Goal: Information Seeking & Learning: Check status

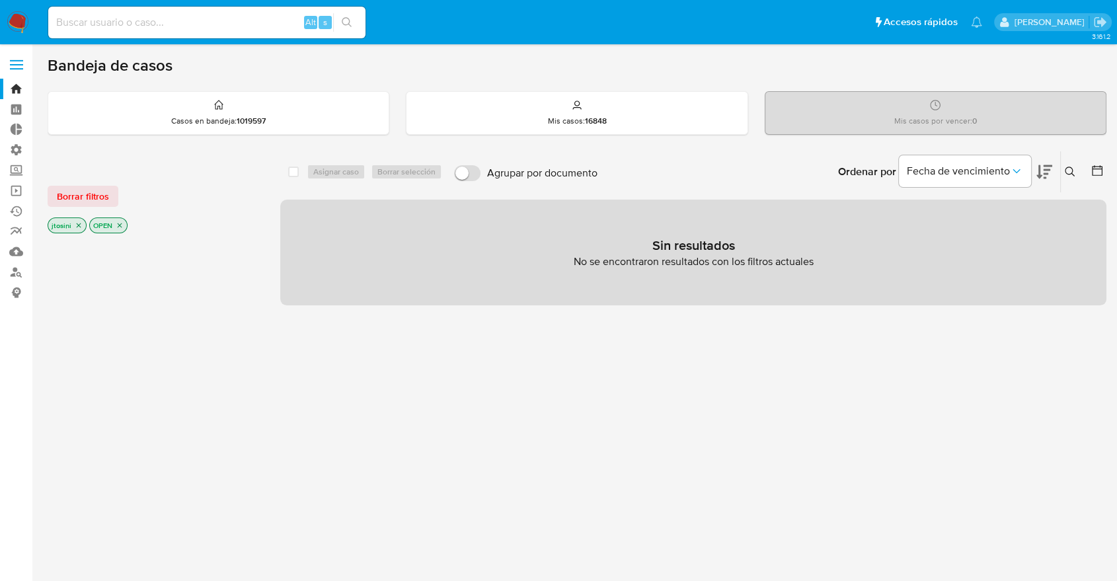
click at [289, 19] on input at bounding box center [206, 22] width 317 height 17
paste input "yNjZRaxOgI0t95aWzeJbNHun"
type input "yNjZRaxOgI0t95aWzeJbNHun"
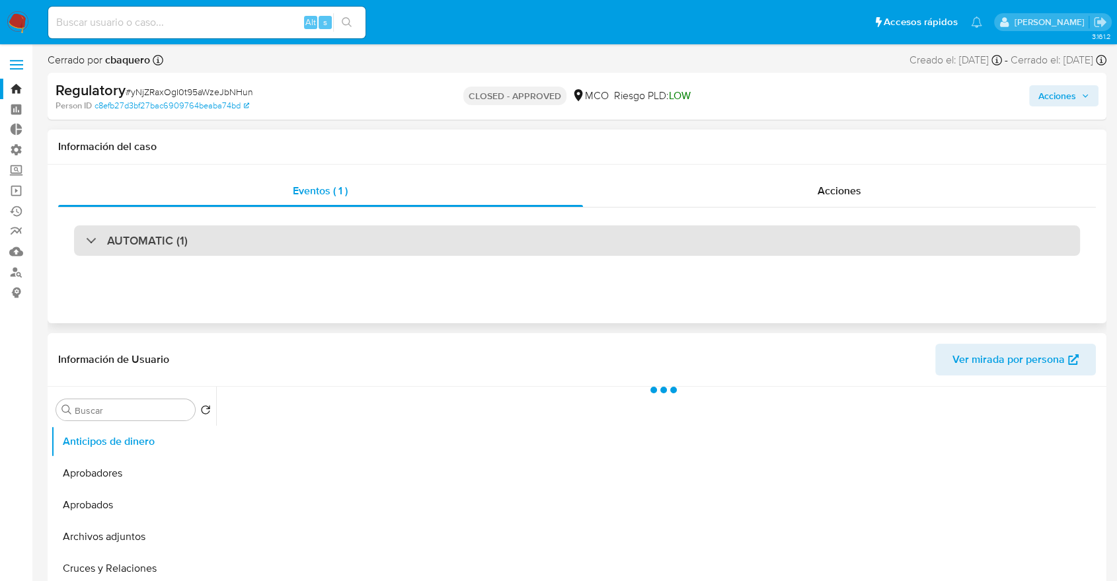
click at [496, 227] on div "AUTOMATIC (1)" at bounding box center [577, 240] width 1006 height 30
select select "10"
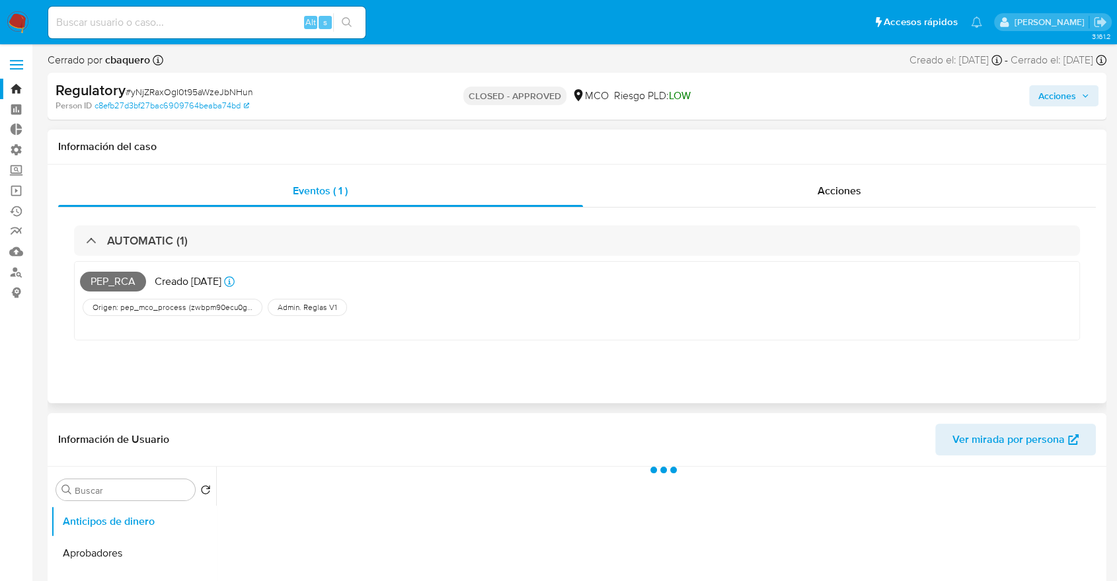
click at [765, 196] on div "Acciones" at bounding box center [839, 191] width 513 height 32
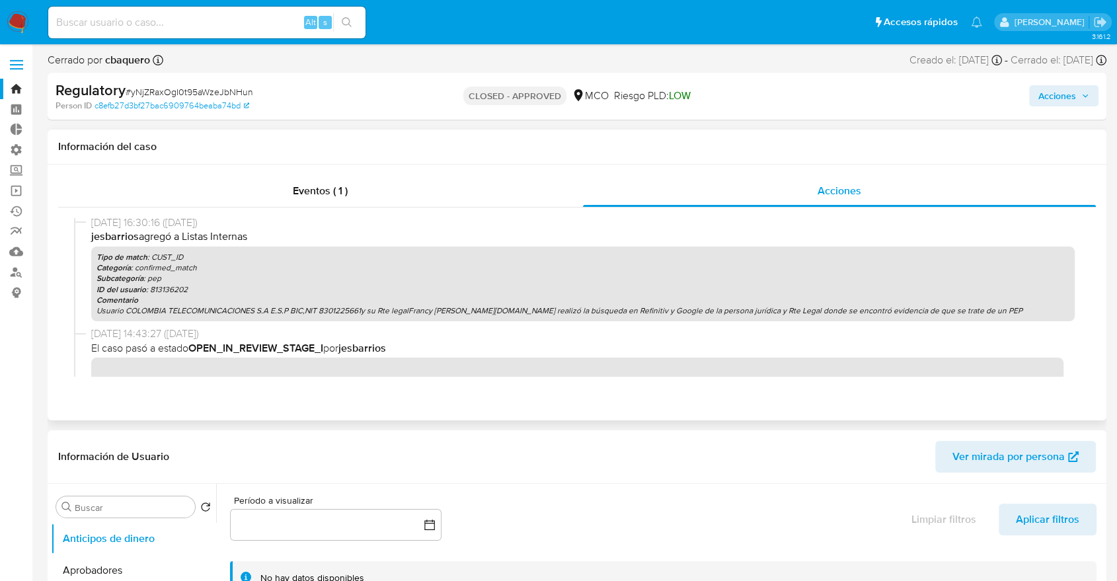
scroll to position [589, 0]
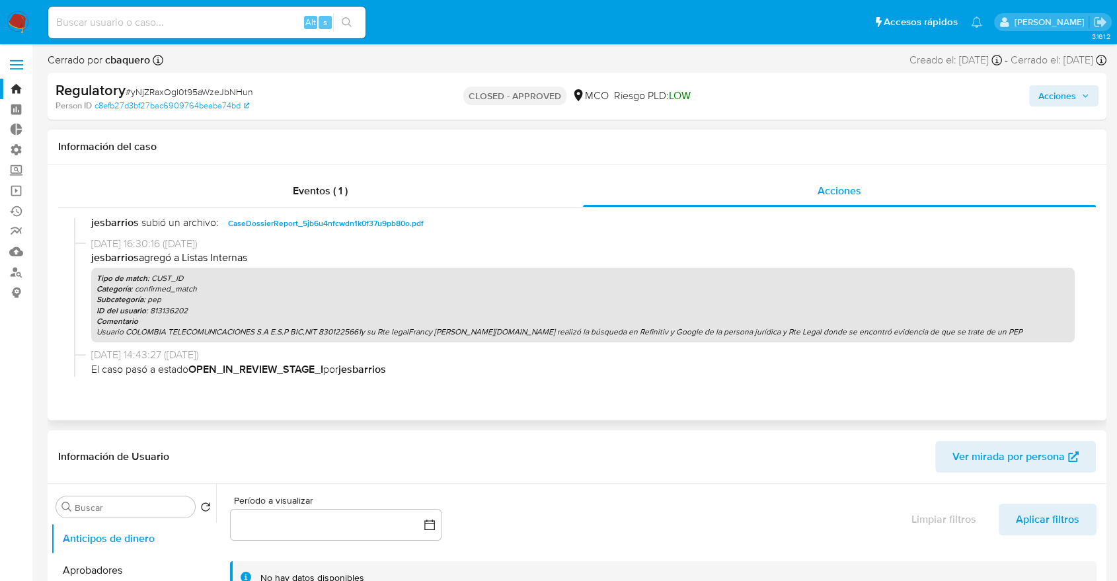
drag, startPoint x: 133, startPoint y: 268, endPoint x: 207, endPoint y: 281, distance: 75.1
click at [217, 277] on div "Tipo de match : CUST_ID Categoría : confirmed_match Subcategoría : pep ID del u…" at bounding box center [582, 305] width 983 height 75
click at [136, 296] on b "Subcategoría" at bounding box center [119, 299] width 47 height 12
drag, startPoint x: 154, startPoint y: 293, endPoint x: 217, endPoint y: 295, distance: 62.8
click at [217, 295] on p "Subcategoría : pep" at bounding box center [582, 299] width 973 height 11
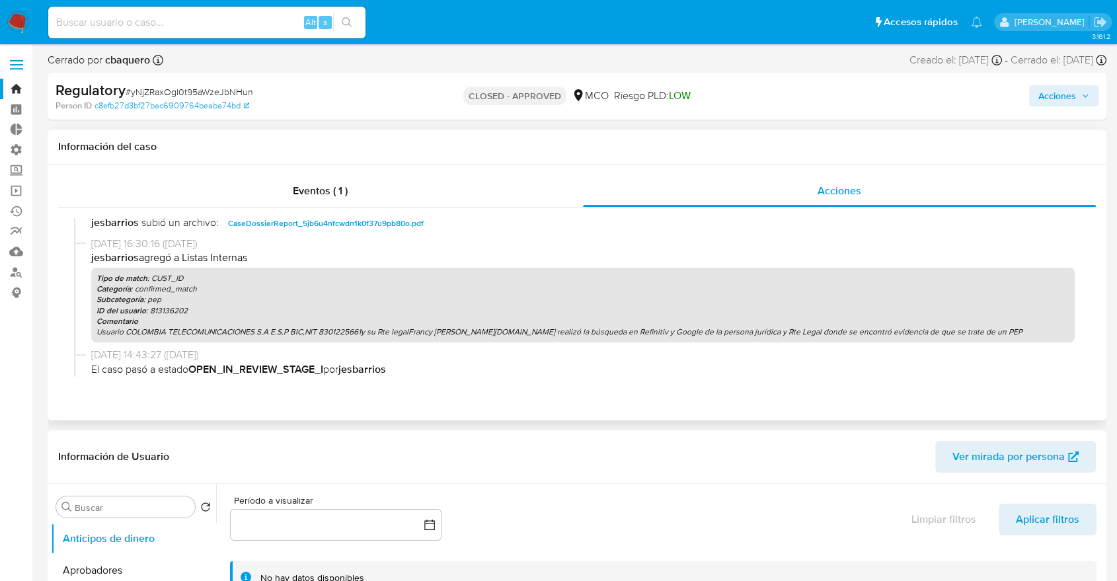
drag, startPoint x: 92, startPoint y: 245, endPoint x: 205, endPoint y: 242, distance: 112.3
click at [205, 242] on span "[DATE] 16:30:16 ([DATE])" at bounding box center [582, 244] width 983 height 15
click at [106, 237] on span "[DATE] 16:30:16 ([DATE])" at bounding box center [582, 244] width 983 height 15
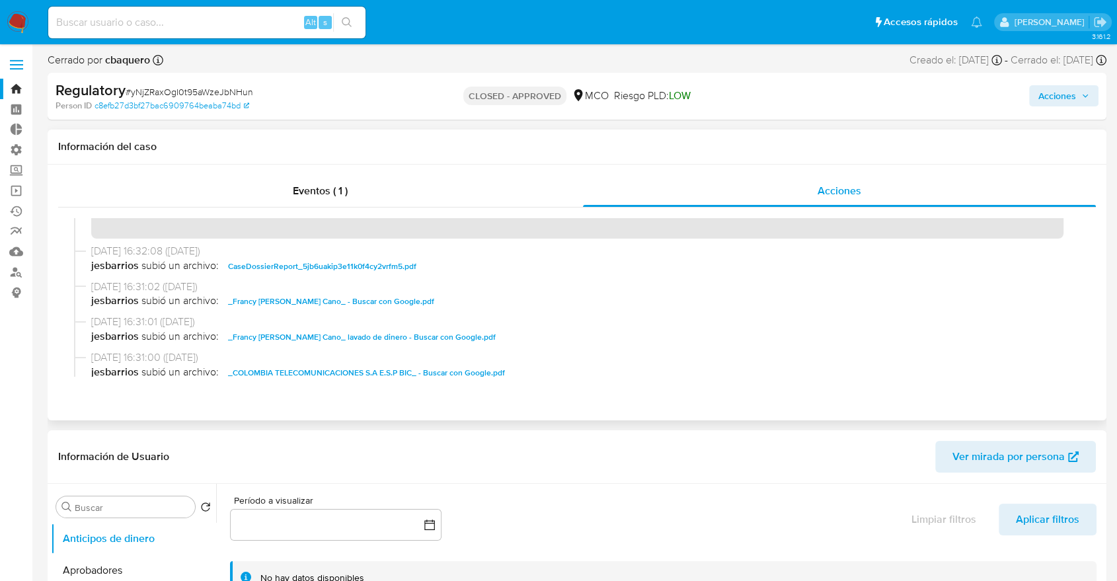
scroll to position [296, 0]
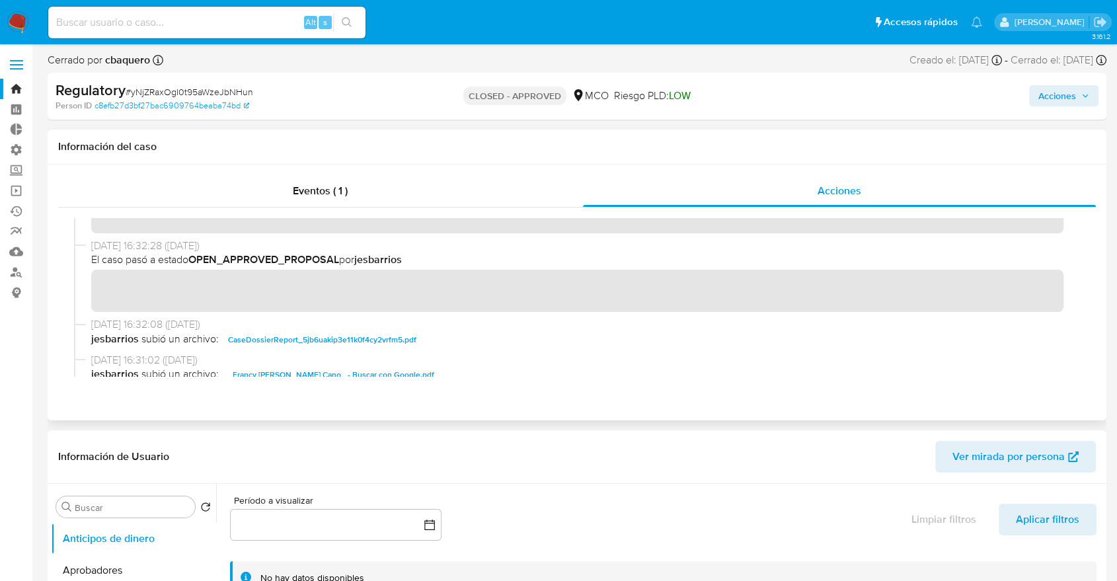
click at [455, 275] on div "[DATE] 16:32:28 ([DATE]) El caso pasó a estado OPEN_APPROVED_PROPOSAL por jesba…" at bounding box center [582, 276] width 983 height 74
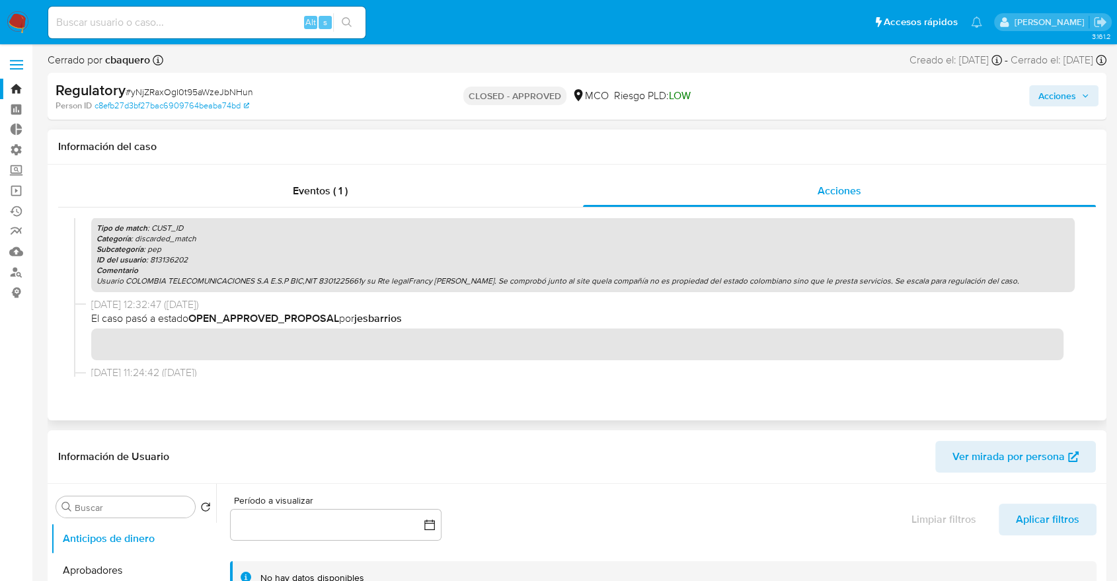
scroll to position [75, 0]
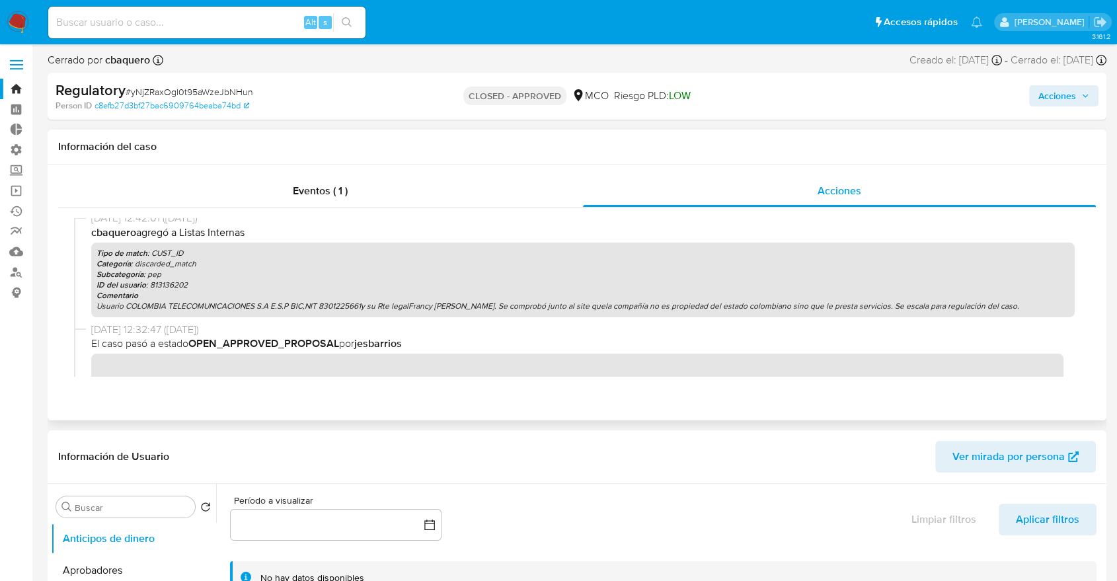
drag, startPoint x: 121, startPoint y: 233, endPoint x: 269, endPoint y: 247, distance: 148.6
click at [268, 247] on div "[DATE] 12:42:01 ([DATE]) cbaquero agregó a Listas Internas Tipo de match : CUST…" at bounding box center [582, 264] width 983 height 106
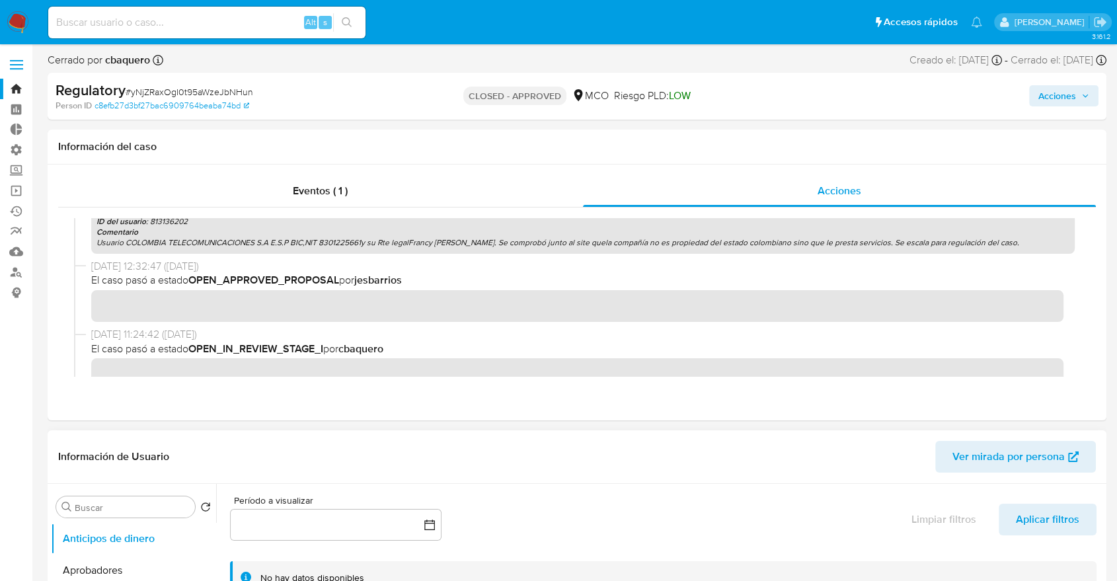
scroll to position [147, 0]
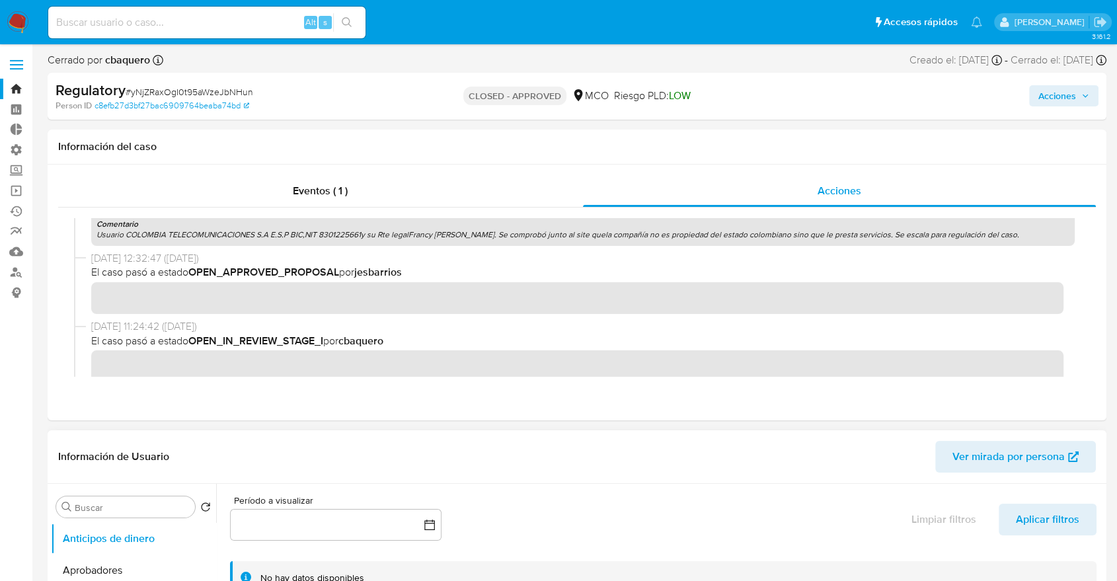
click at [106, 509] on input "Buscar" at bounding box center [132, 507] width 115 height 12
type input "list"
click at [87, 522] on button "Lista Interna" at bounding box center [128, 570] width 155 height 32
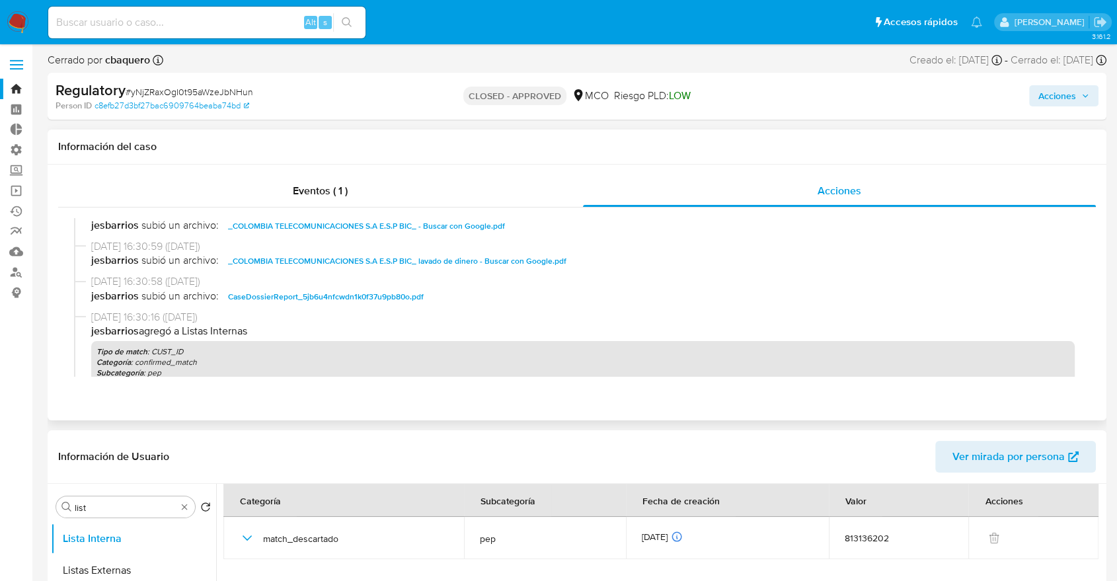
scroll to position [589, 0]
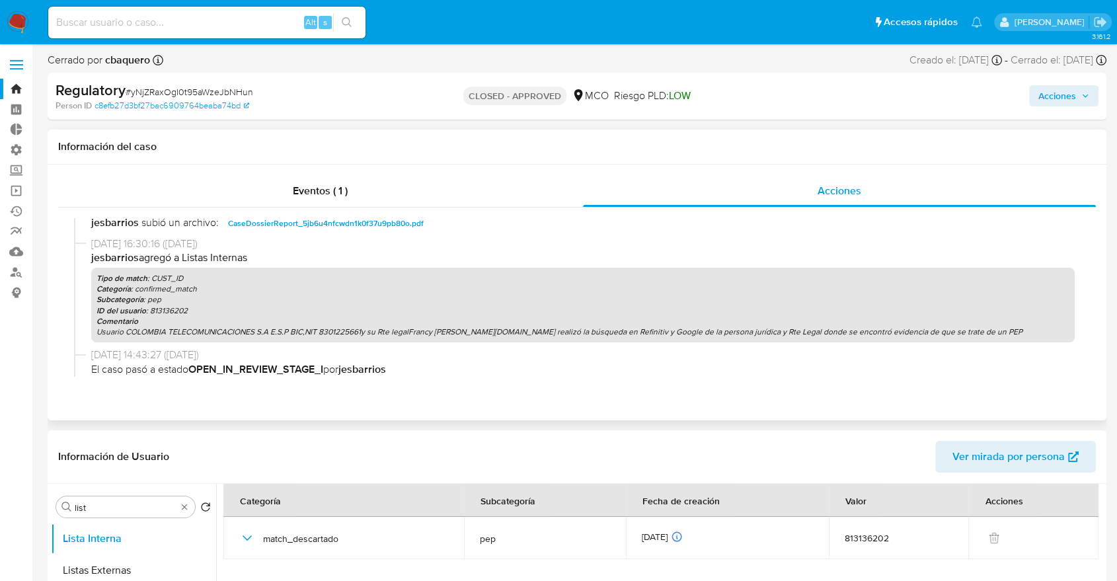
drag, startPoint x: 98, startPoint y: 279, endPoint x: 283, endPoint y: 330, distance: 191.9
click at [286, 330] on div "Tipo de match : CUST_ID Categoría : confirmed_match Subcategoría : pep ID del u…" at bounding box center [582, 305] width 983 height 75
click at [155, 302] on p "Subcategoría : pep" at bounding box center [582, 299] width 973 height 11
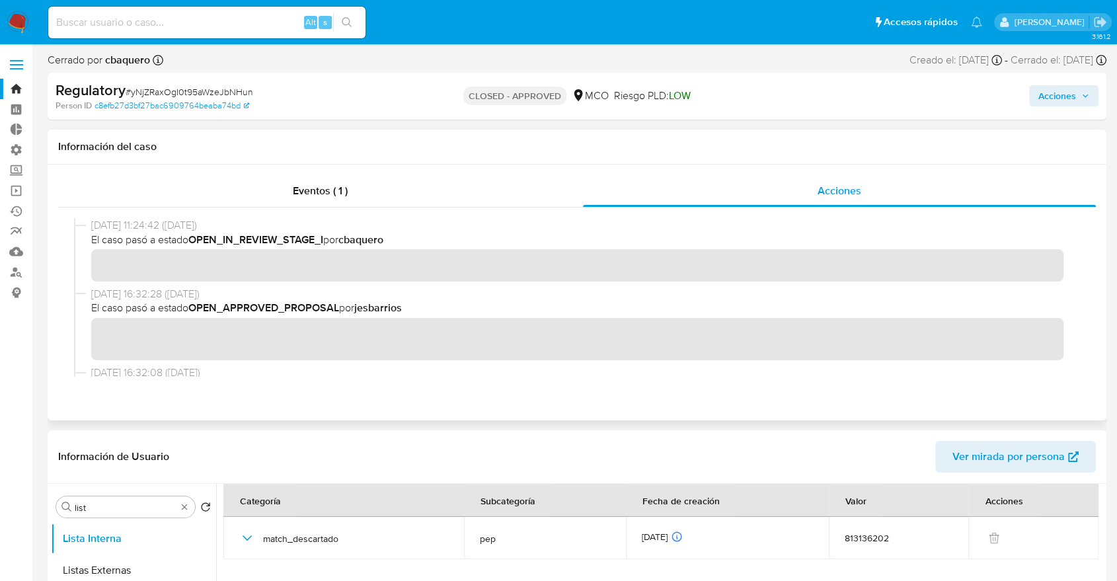
scroll to position [222, 0]
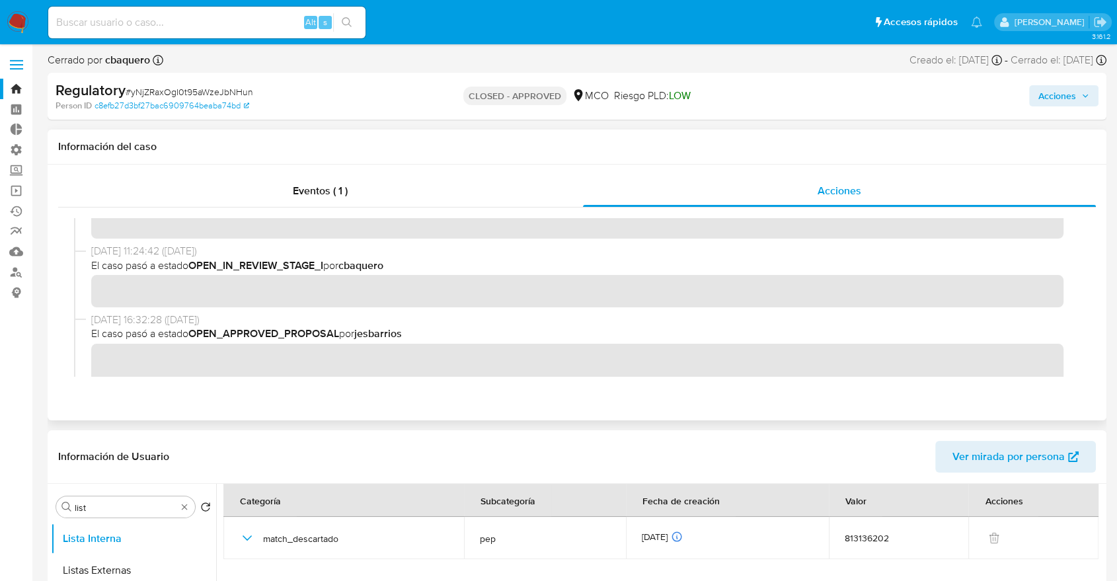
drag, startPoint x: 264, startPoint y: 262, endPoint x: 449, endPoint y: 270, distance: 185.2
click at [451, 269] on span "El caso pasó a estado OPEN_IN_REVIEW_STAGE_I por cbaquero" at bounding box center [582, 265] width 983 height 15
drag, startPoint x: 466, startPoint y: 108, endPoint x: 563, endPoint y: 99, distance: 97.5
click at [563, 99] on div "CLOSED - APPROVED MCO Riesgo PLD: LOW" at bounding box center [577, 96] width 344 height 31
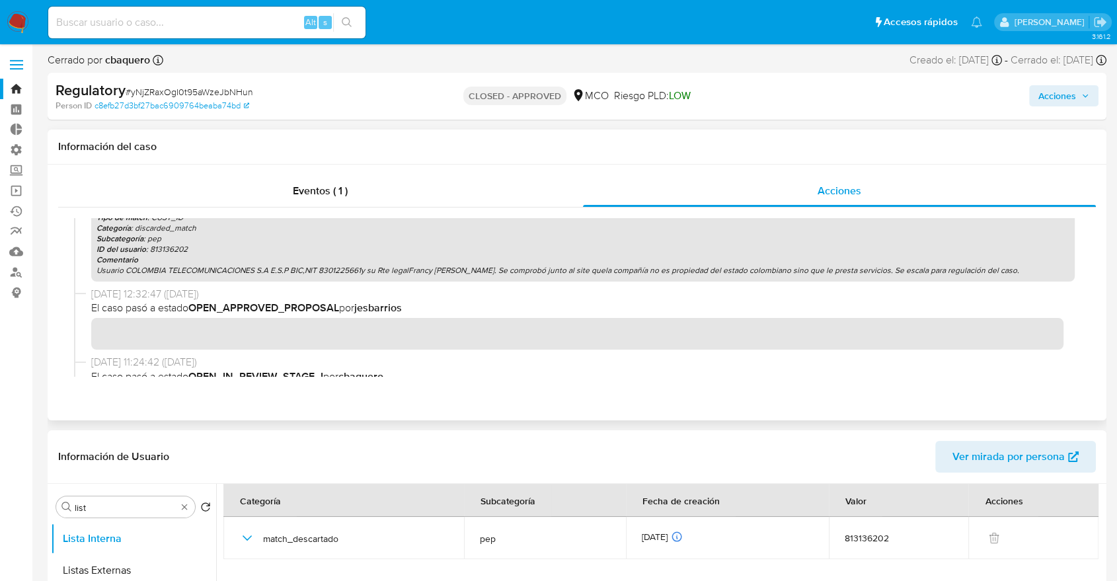
scroll to position [75, 0]
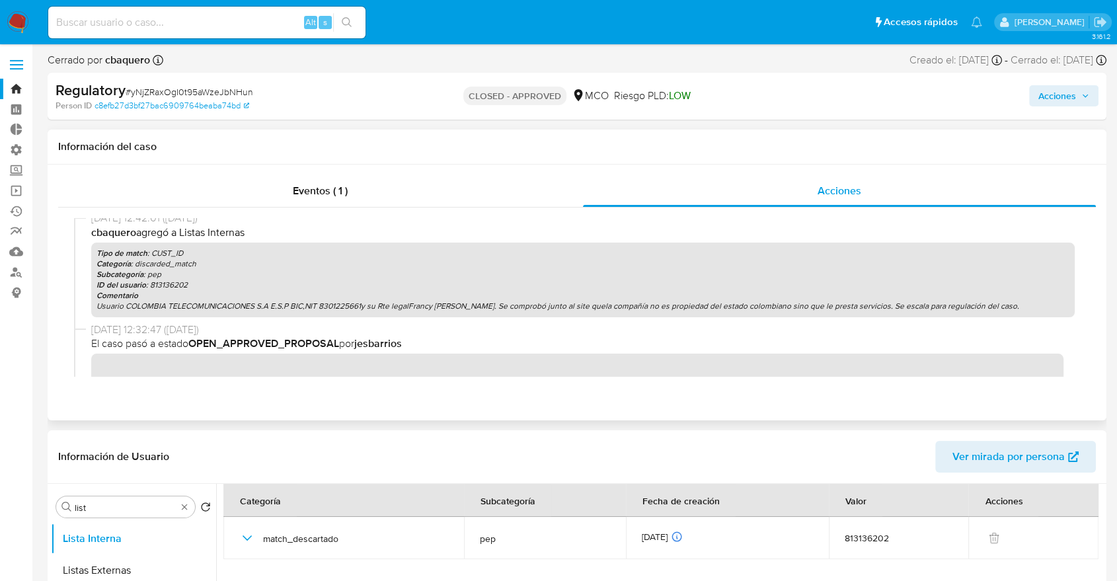
click at [332, 311] on div "[DATE] 12:43:21 ([DATE]) El caso pasó a estado CLOSED_APPROVED por cbaquero [DA…" at bounding box center [577, 297] width 1006 height 159
click at [226, 306] on p "Usuario COLOMBIA TELECOMUNICACIONES S.A E.S.P BIC,NIT 8301225661y su Rte legalF…" at bounding box center [582, 306] width 973 height 11
drag, startPoint x: 127, startPoint y: 233, endPoint x: 165, endPoint y: 247, distance: 40.4
click at [165, 247] on div "[DATE] 12:42:01 ([DATE]) cbaquero agregó a Listas Internas Tipo de match : CUST…" at bounding box center [582, 264] width 983 height 106
click at [156, 266] on p "Categoría : discarded_match" at bounding box center [582, 263] width 973 height 11
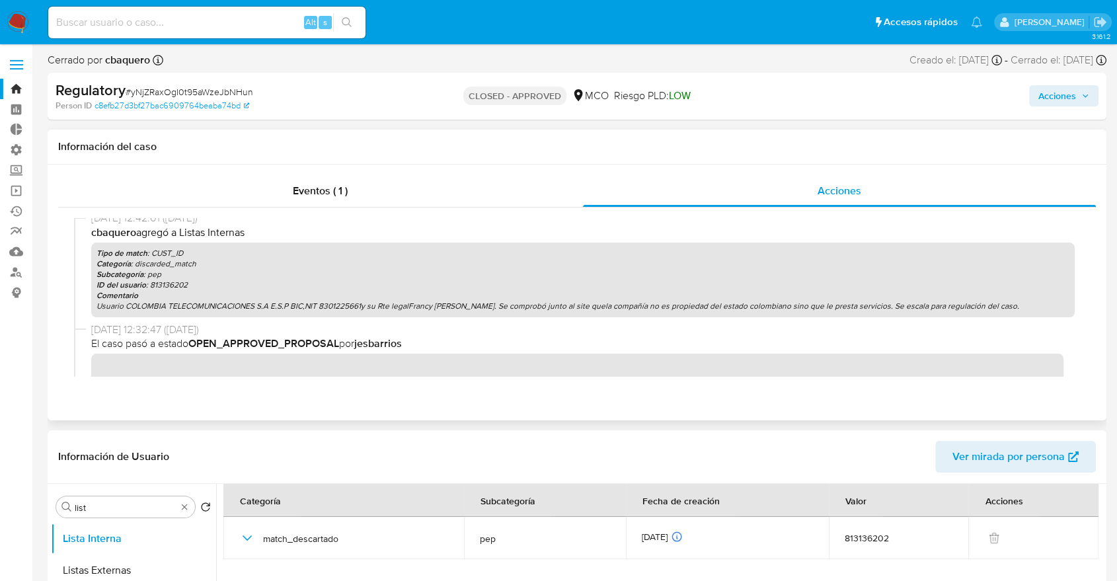
drag, startPoint x: 140, startPoint y: 266, endPoint x: 608, endPoint y: 283, distance: 468.7
click at [608, 283] on div "Tipo de match : CUST_ID Categoría : discarded_match Subcategoría : pep ID del u…" at bounding box center [582, 279] width 983 height 75
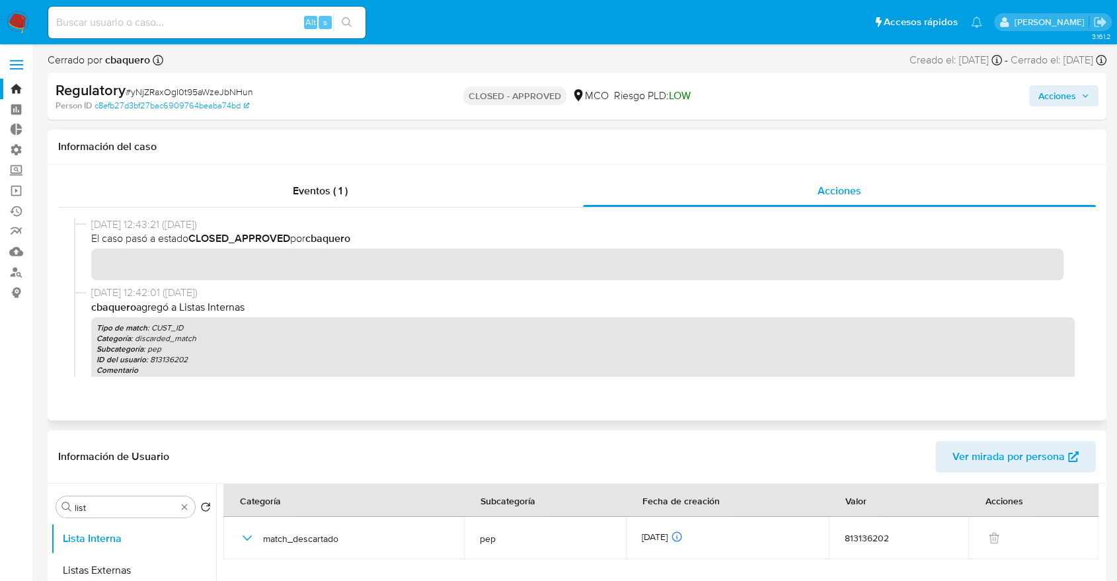
scroll to position [0, 0]
click at [480, 252] on div "[DATE] 12:43:21 ([DATE]) El caso pasó a estado CLOSED_APPROVED por cbaquero" at bounding box center [582, 249] width 983 height 63
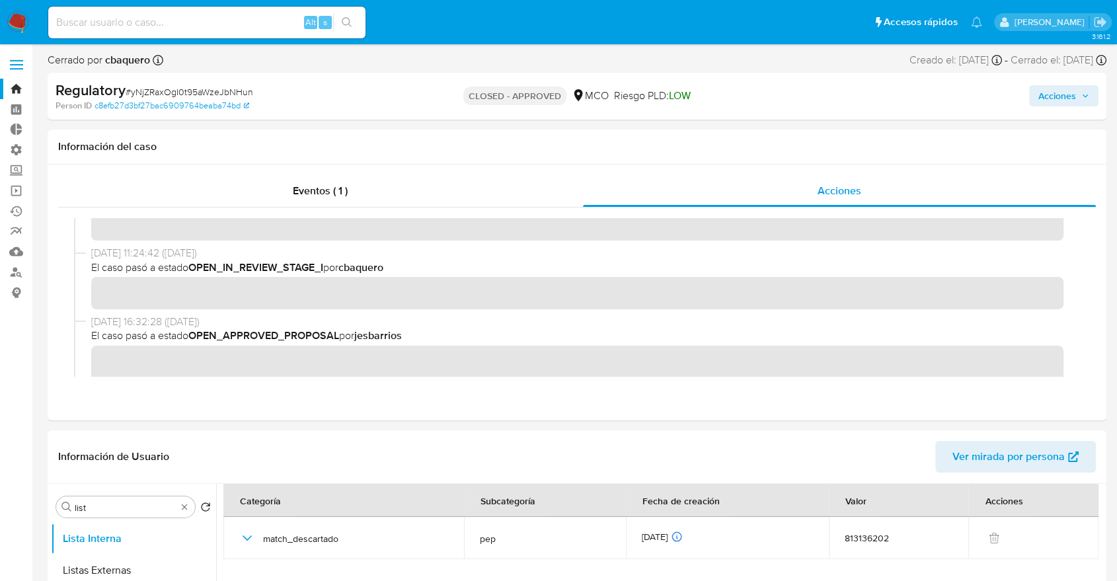
click at [524, 91] on p "CLOSED - APPROVED" at bounding box center [514, 96] width 103 height 18
click at [1014, 91] on button "Acciones" at bounding box center [1063, 95] width 69 height 21
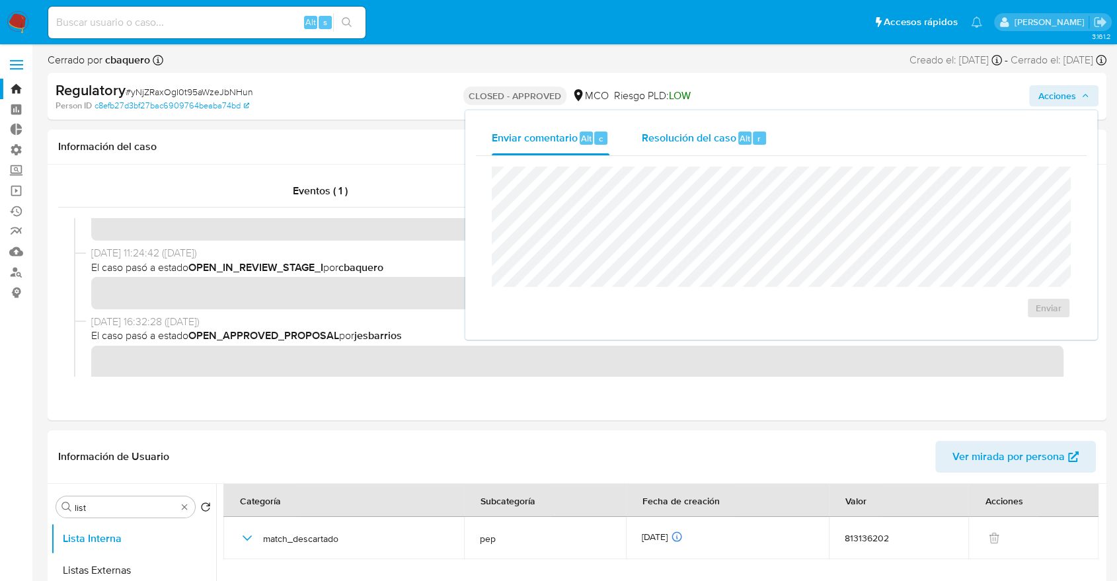
click at [655, 122] on div "Resolución del caso Alt r" at bounding box center [704, 138] width 126 height 34
click at [397, 338] on b "jesbarrios" at bounding box center [378, 335] width 48 height 15
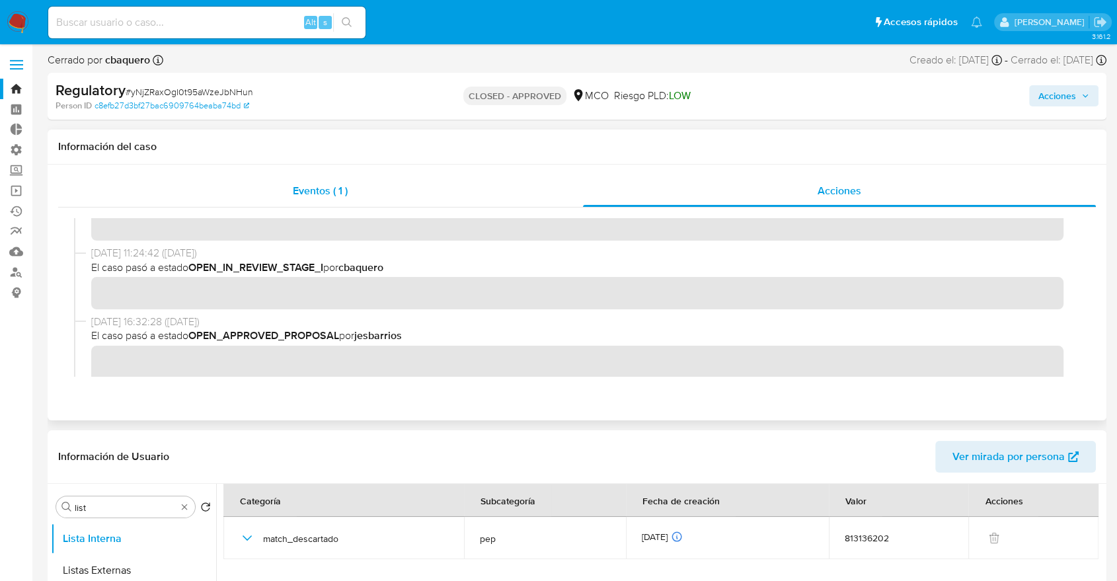
click at [322, 191] on span "Eventos ( 1 )" at bounding box center [320, 190] width 55 height 15
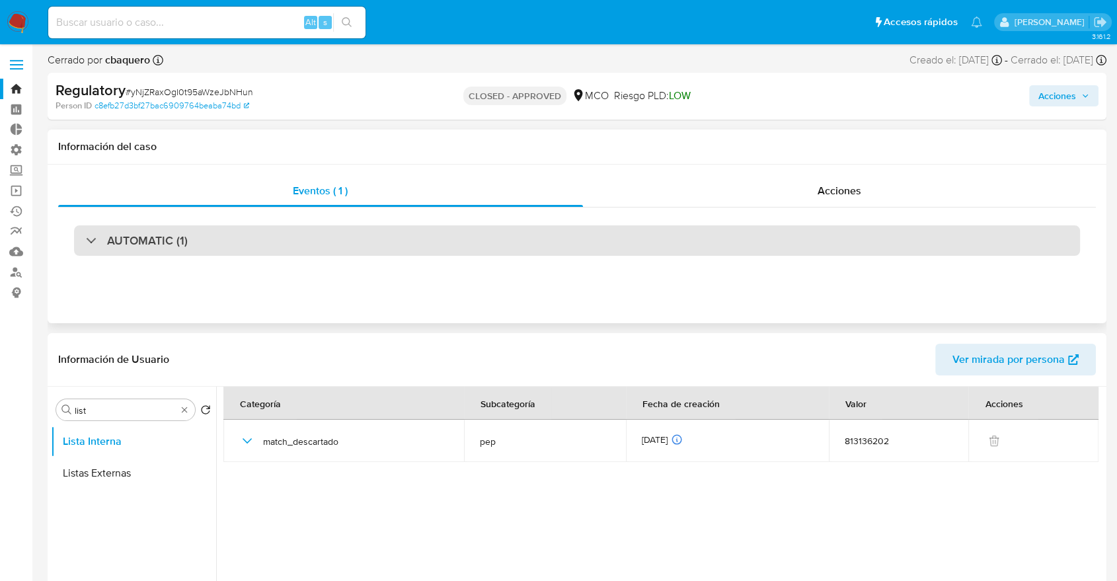
click at [137, 244] on h3 "AUTOMATIC (1)" at bounding box center [147, 240] width 81 height 15
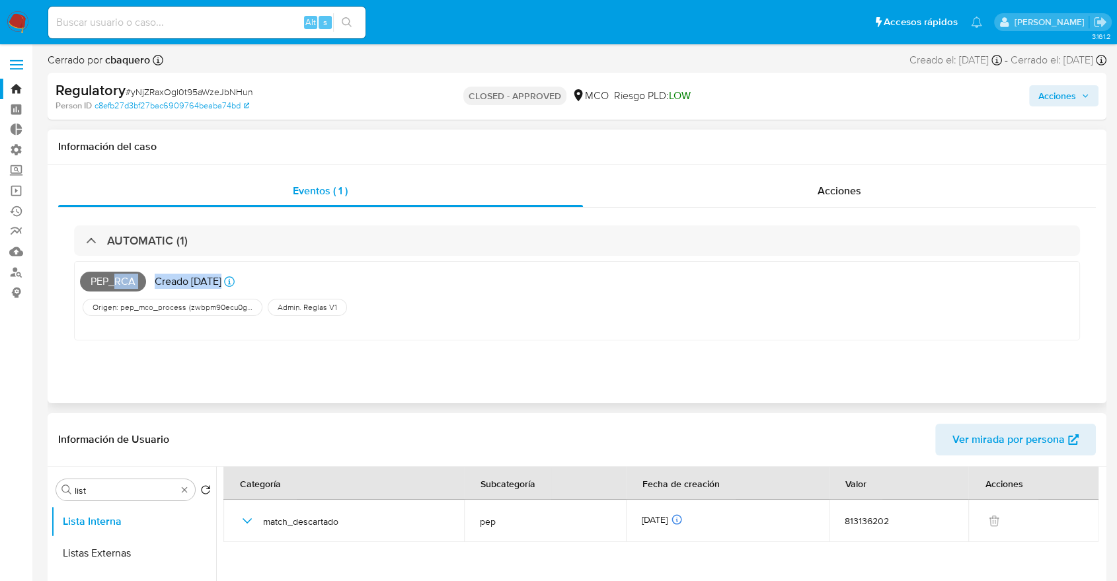
drag, startPoint x: 116, startPoint y: 279, endPoint x: 297, endPoint y: 294, distance: 182.3
click at [297, 294] on div "PEP_RCA Creado [DATE] Creado: [DATE] 13:52:46" at bounding box center [386, 281] width 613 height 29
click at [300, 296] on div "Origen: pep_mco_process ( zwbpm90ecu0gwki7xebmozzqr1el0nkjmxwbxddxalueahvrqwxwk…" at bounding box center [386, 307] width 613 height 22
click at [197, 299] on div "Origen: pep_mco_process ( zwbpm90ecu0gwki7xebmozzqr1el0nkjmxwbxddxalueahvrqwxwk…" at bounding box center [173, 307] width 180 height 17
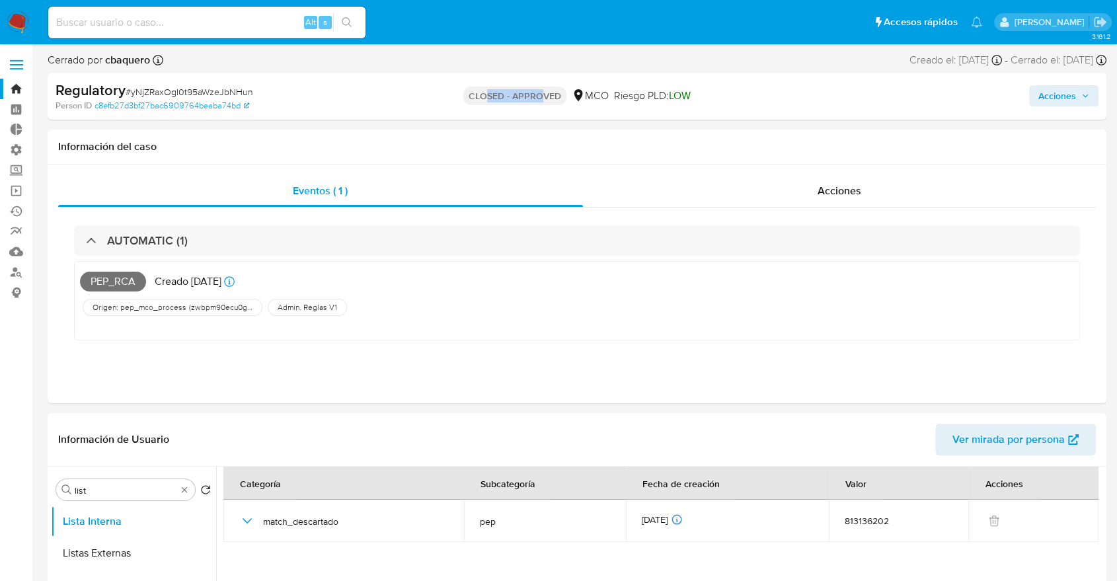
drag, startPoint x: 484, startPoint y: 93, endPoint x: 539, endPoint y: 95, distance: 54.9
click at [539, 95] on p "CLOSED - APPROVED" at bounding box center [514, 96] width 103 height 18
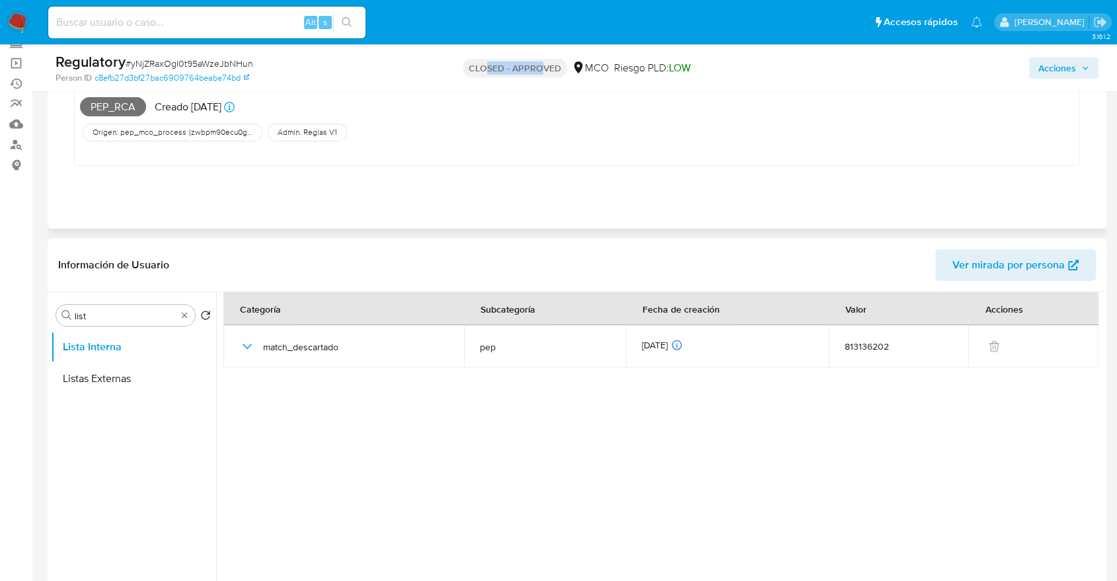
scroll to position [147, 0]
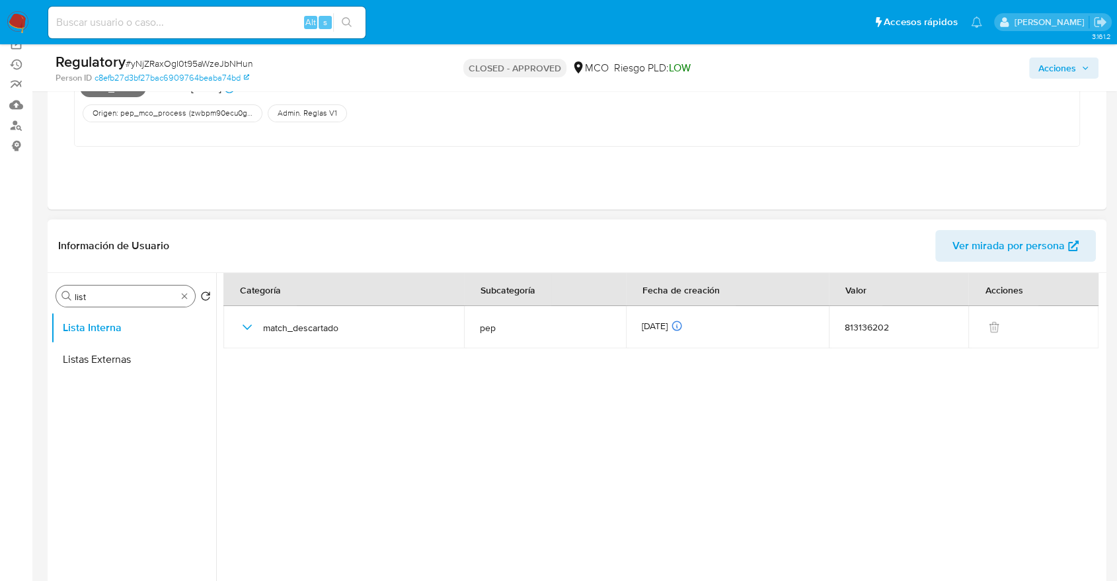
click at [98, 287] on div "Buscar list" at bounding box center [125, 295] width 139 height 21
click at [98, 293] on div "Buscar list" at bounding box center [125, 295] width 139 height 21
click at [100, 307] on div "Buscar list Volver al orden por defecto Lista Interna Listas Externas" at bounding box center [133, 443] width 165 height 336
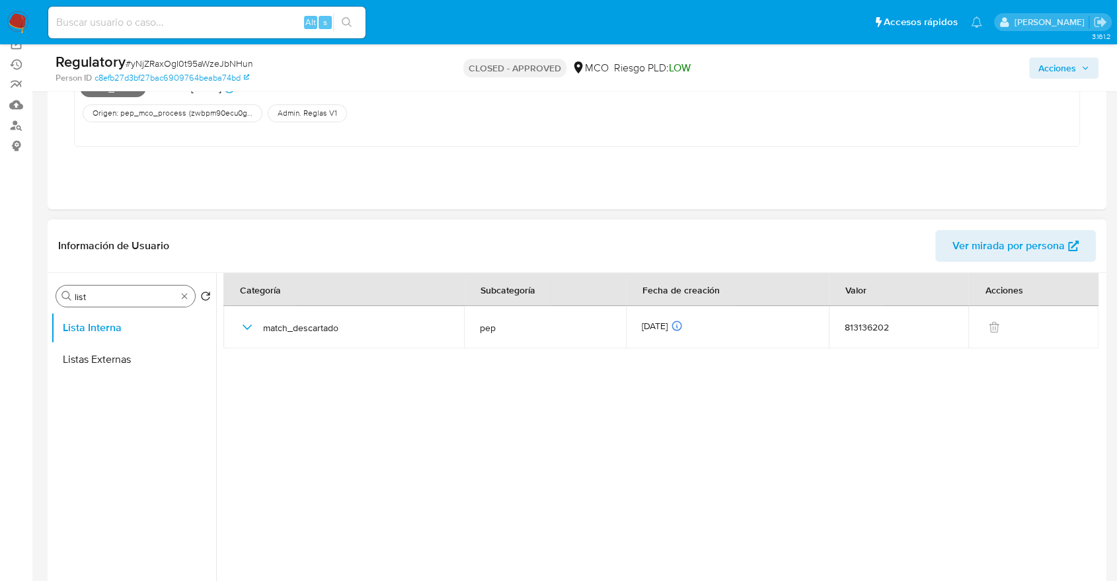
click at [96, 299] on input "list" at bounding box center [126, 297] width 102 height 12
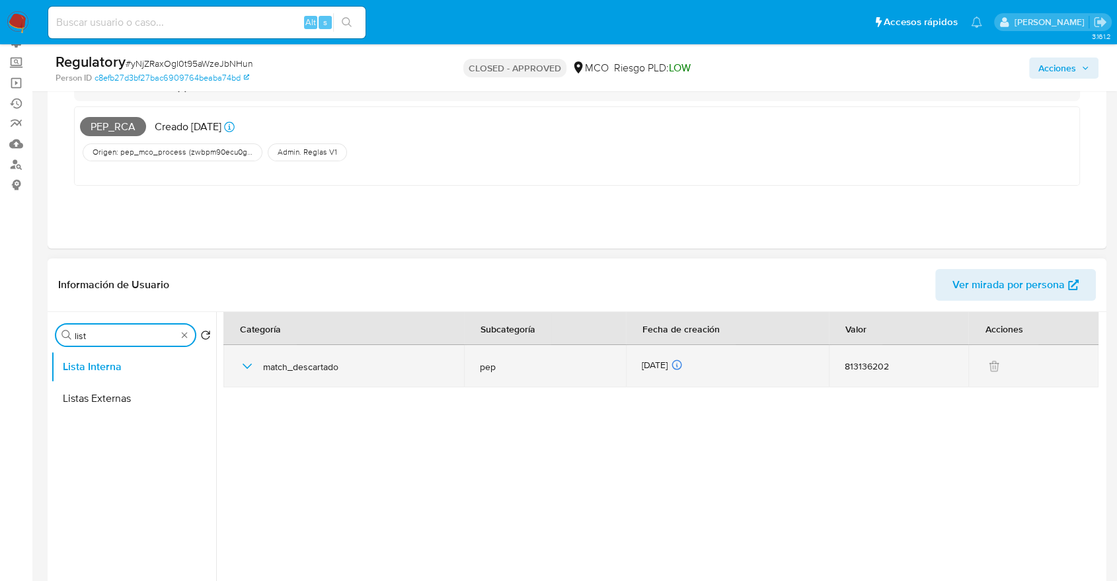
scroll to position [73, 0]
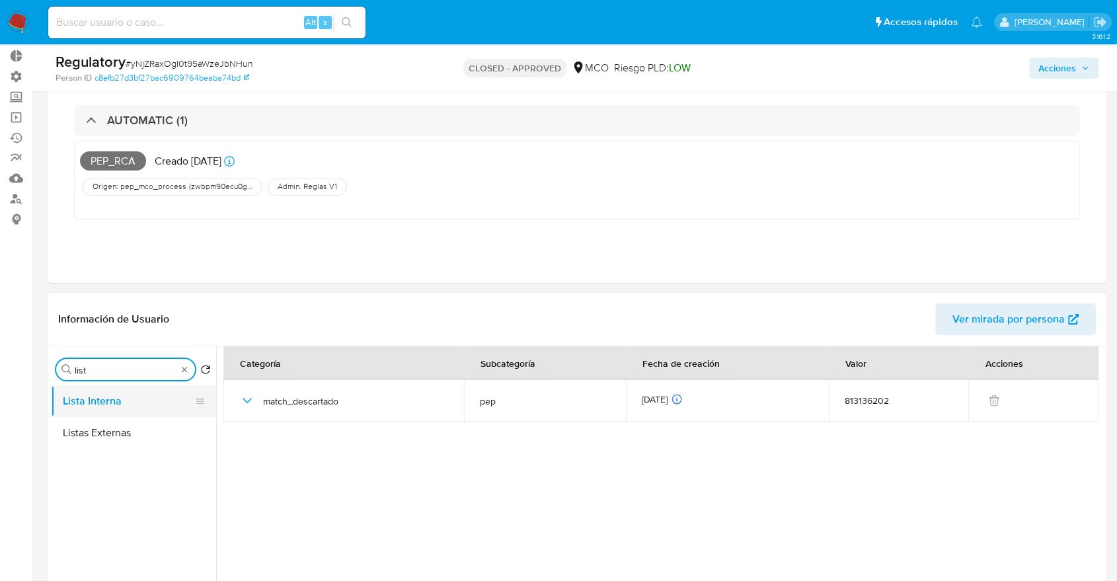
click at [122, 404] on button "Lista Interna" at bounding box center [128, 401] width 155 height 32
click at [121, 404] on button "Lista Interna" at bounding box center [128, 401] width 155 height 32
click at [120, 405] on button "Lista Interna" at bounding box center [128, 401] width 155 height 32
